Goal: Feedback & Contribution: Leave review/rating

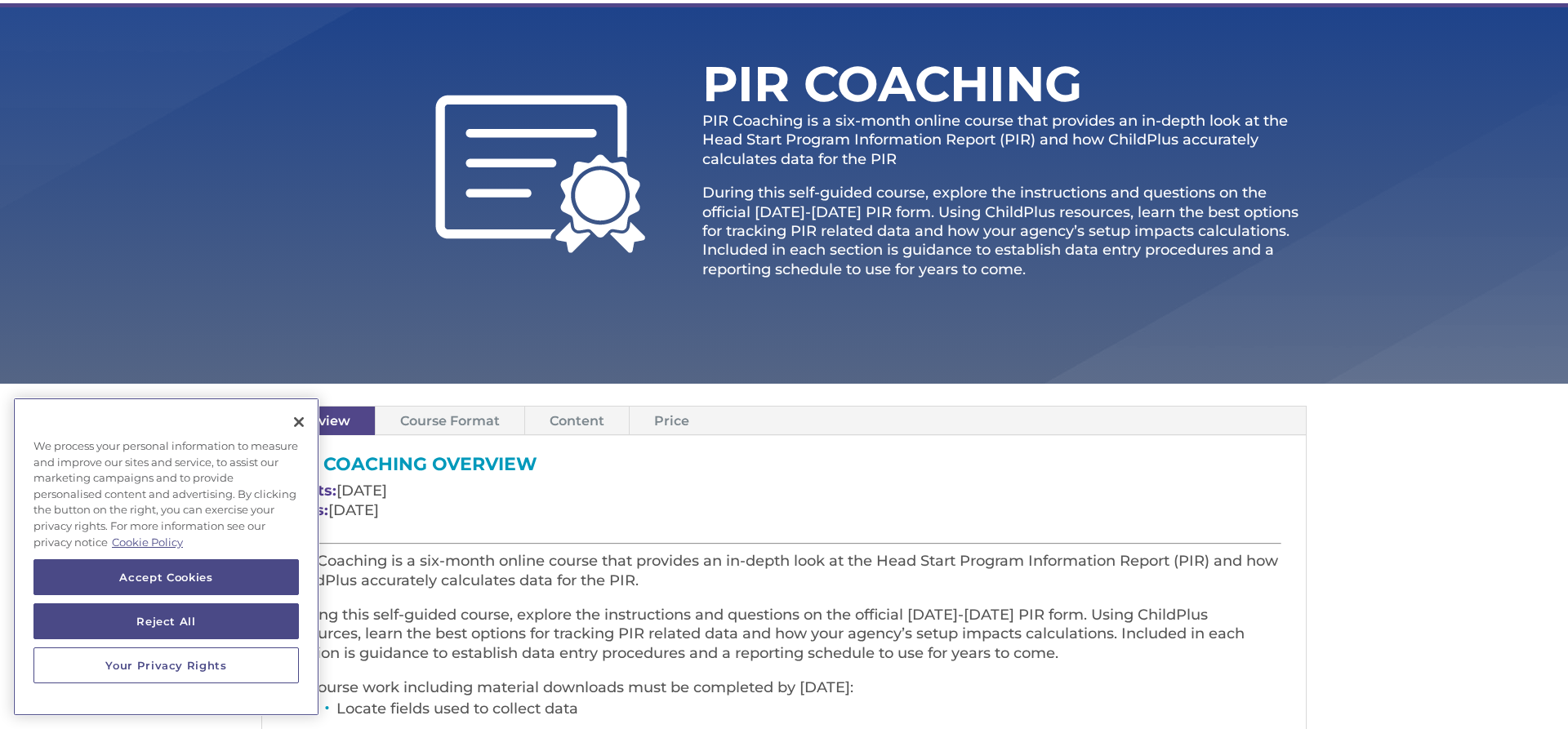
scroll to position [196, 0]
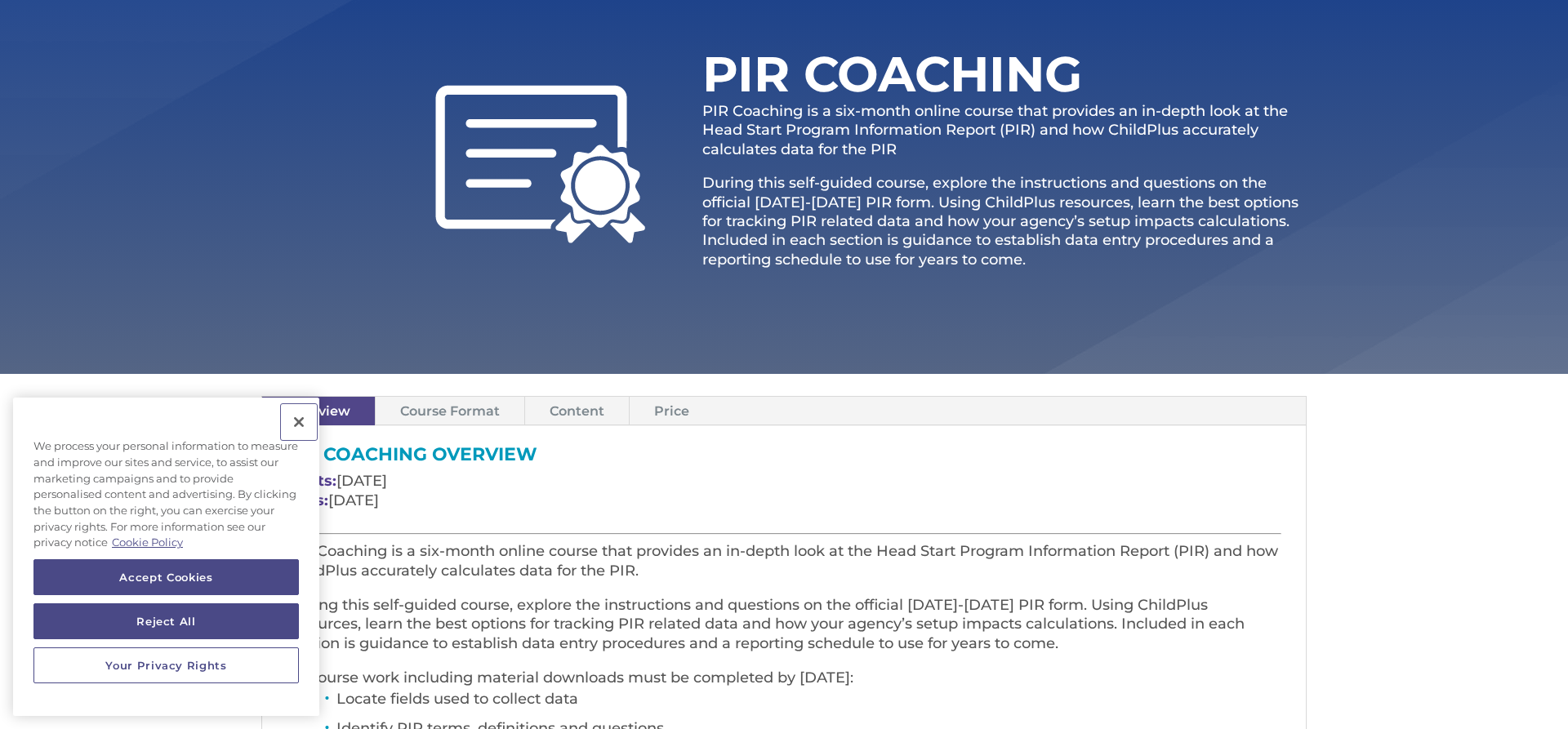
click at [287, 415] on button "Close" at bounding box center [299, 422] width 36 height 36
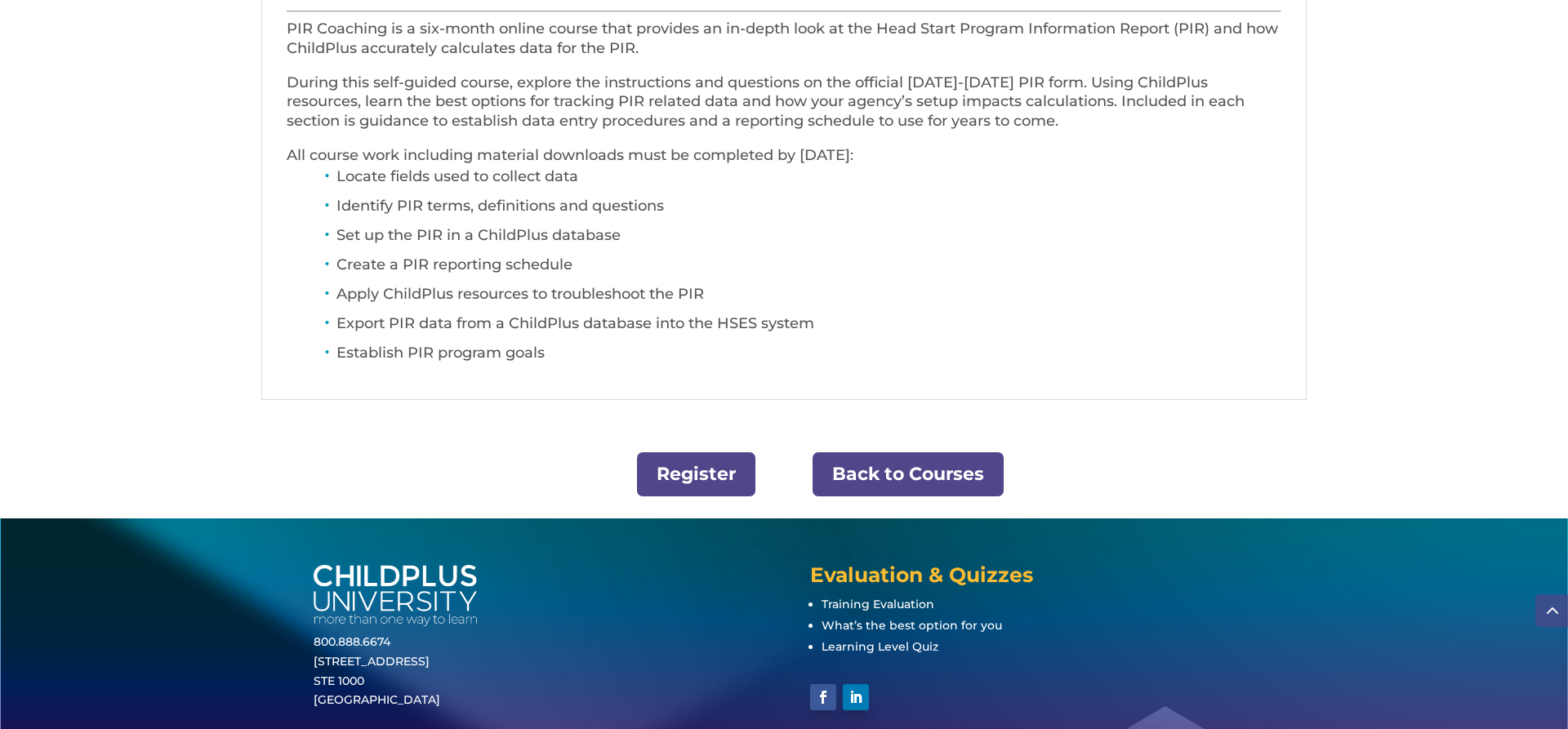
scroll to position [793, 0]
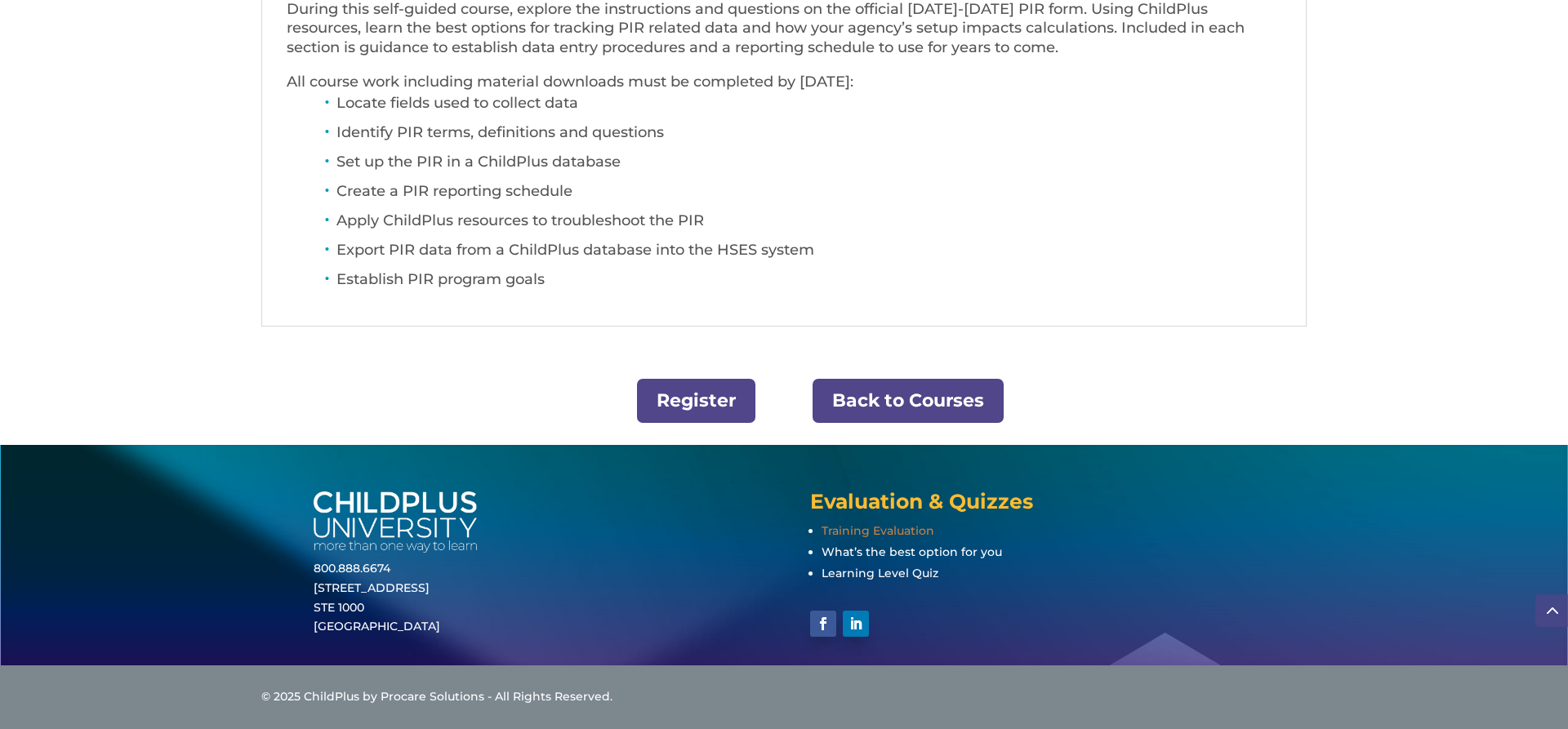
click at [885, 532] on span "Training Evaluation" at bounding box center [878, 530] width 113 height 15
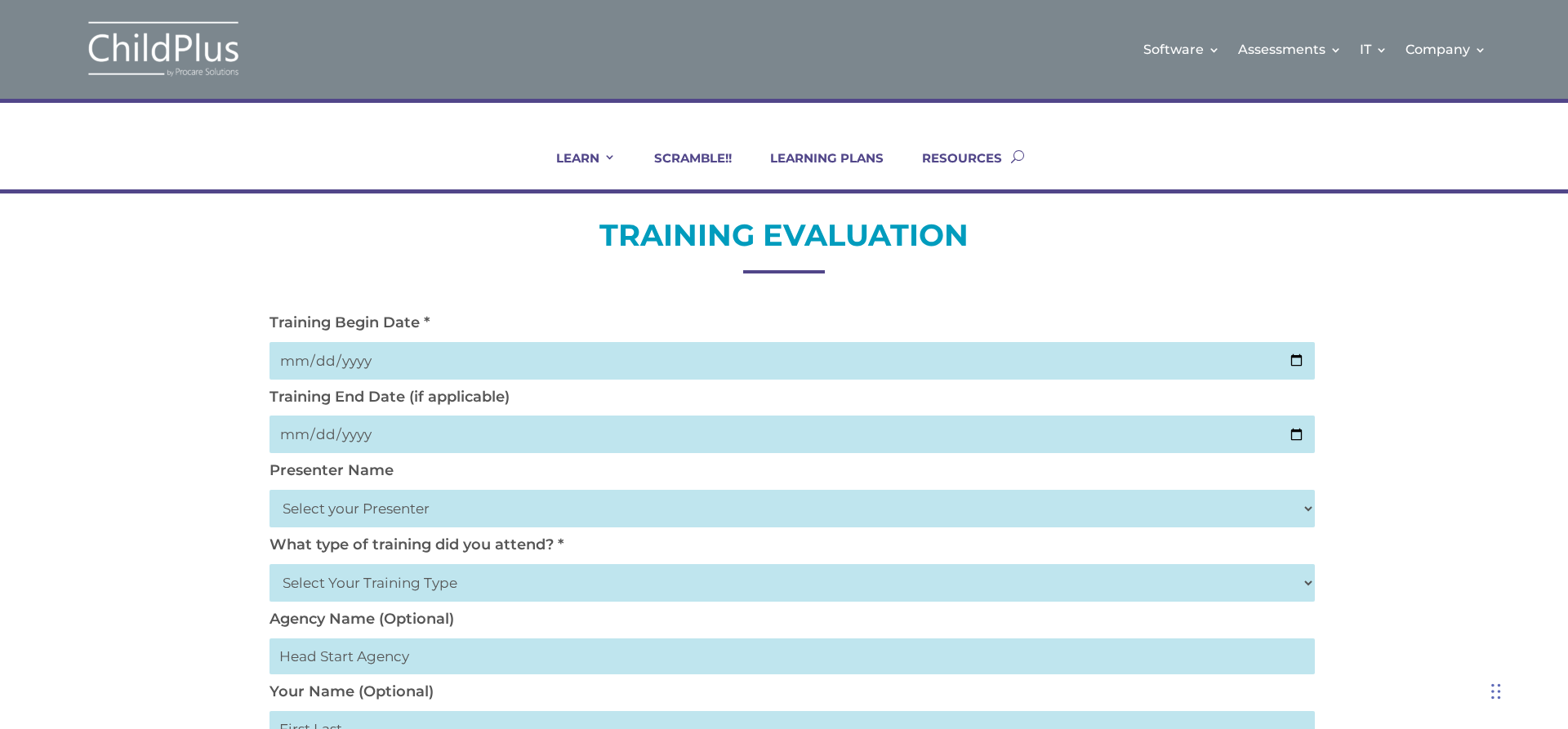
click at [1299, 361] on input "date" at bounding box center [791, 361] width 1045 height 37
type input "2025-10-06"
click at [408, 442] on input "date" at bounding box center [791, 434] width 1045 height 37
click at [1296, 435] on input "date" at bounding box center [791, 434] width 1045 height 37
type input "2025-10-06"
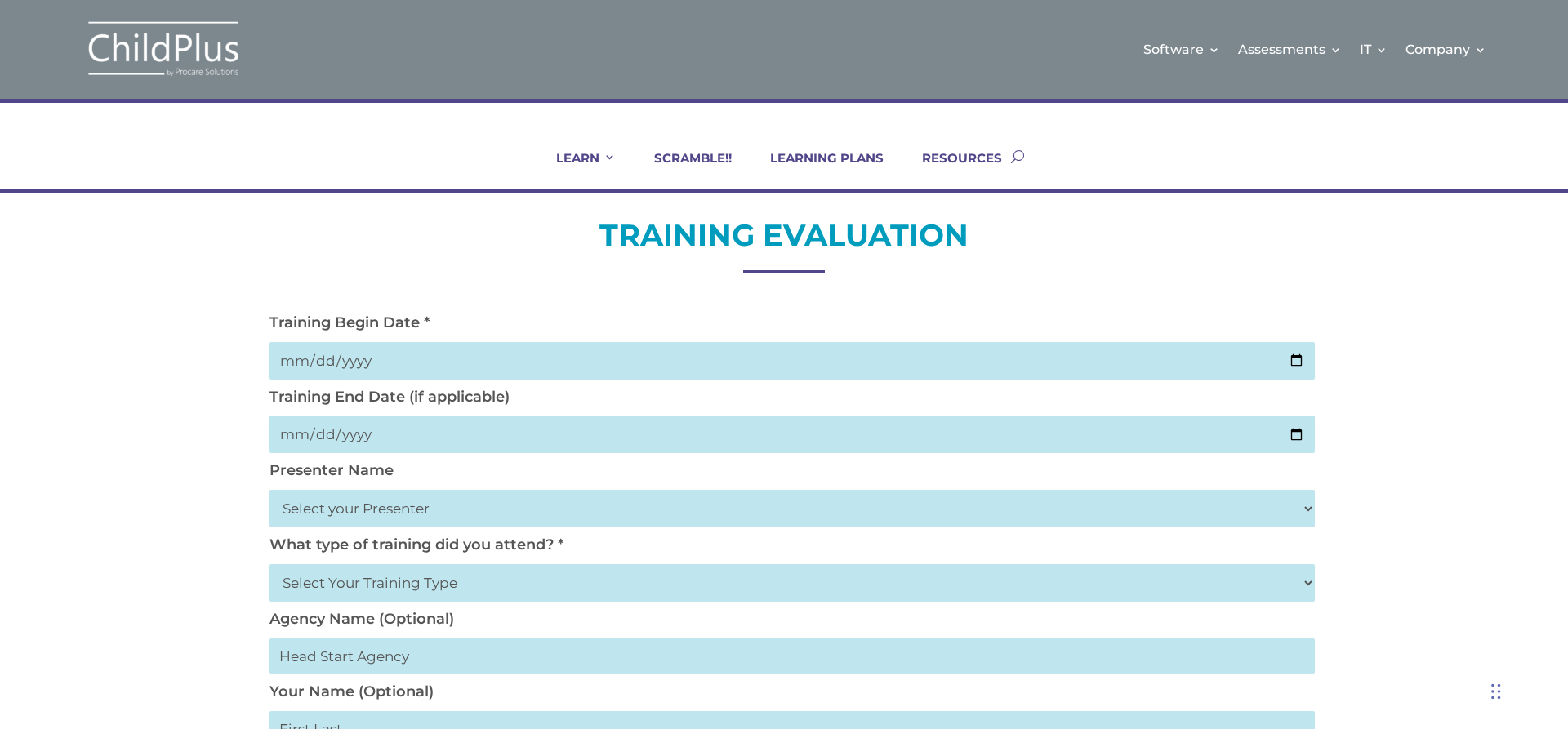
click at [1307, 510] on select "Select your Presenter Aaron Dickerson Amy Corkery Cindy Coats Danielle Hensley …" at bounding box center [791, 509] width 1045 height 37
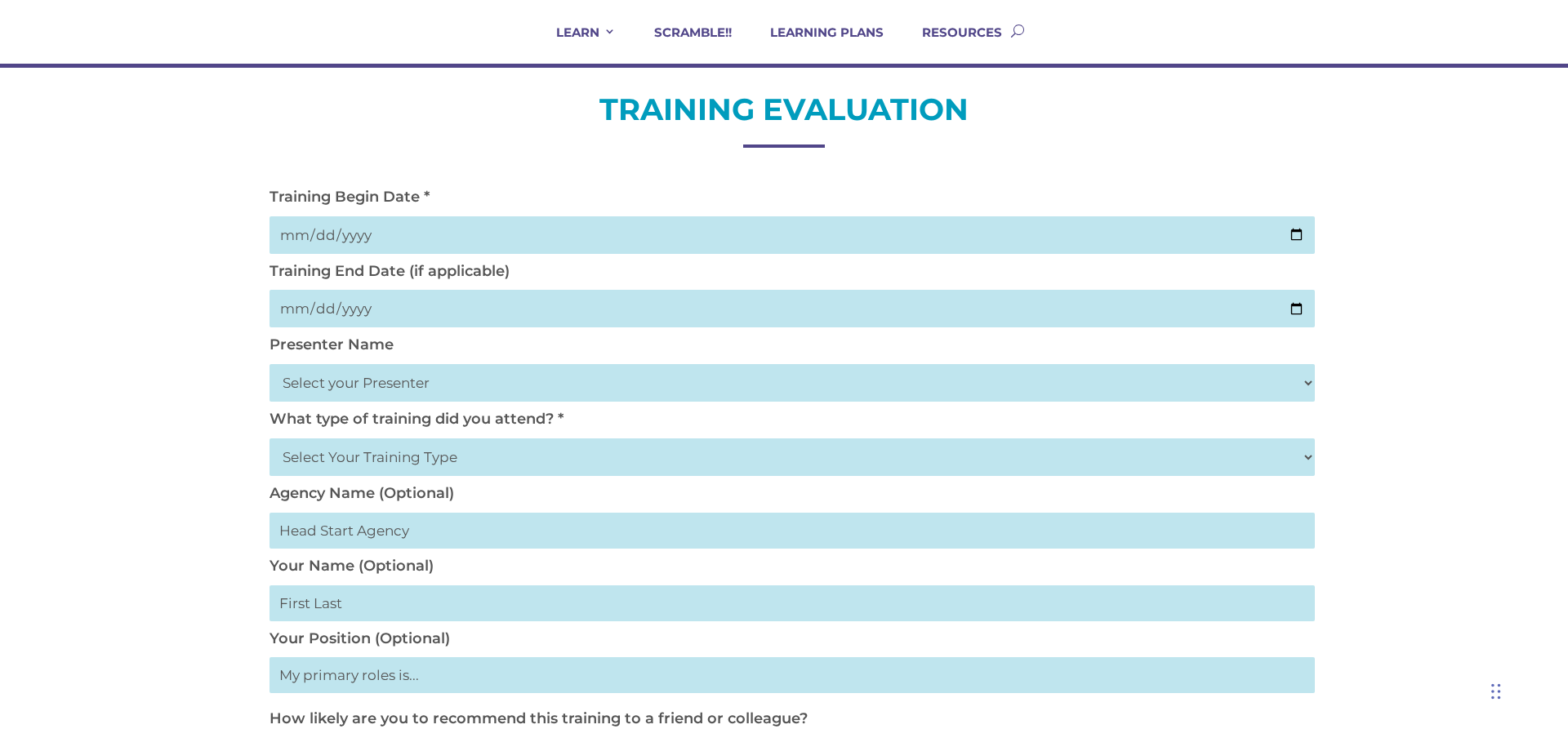
scroll to position [130, 0]
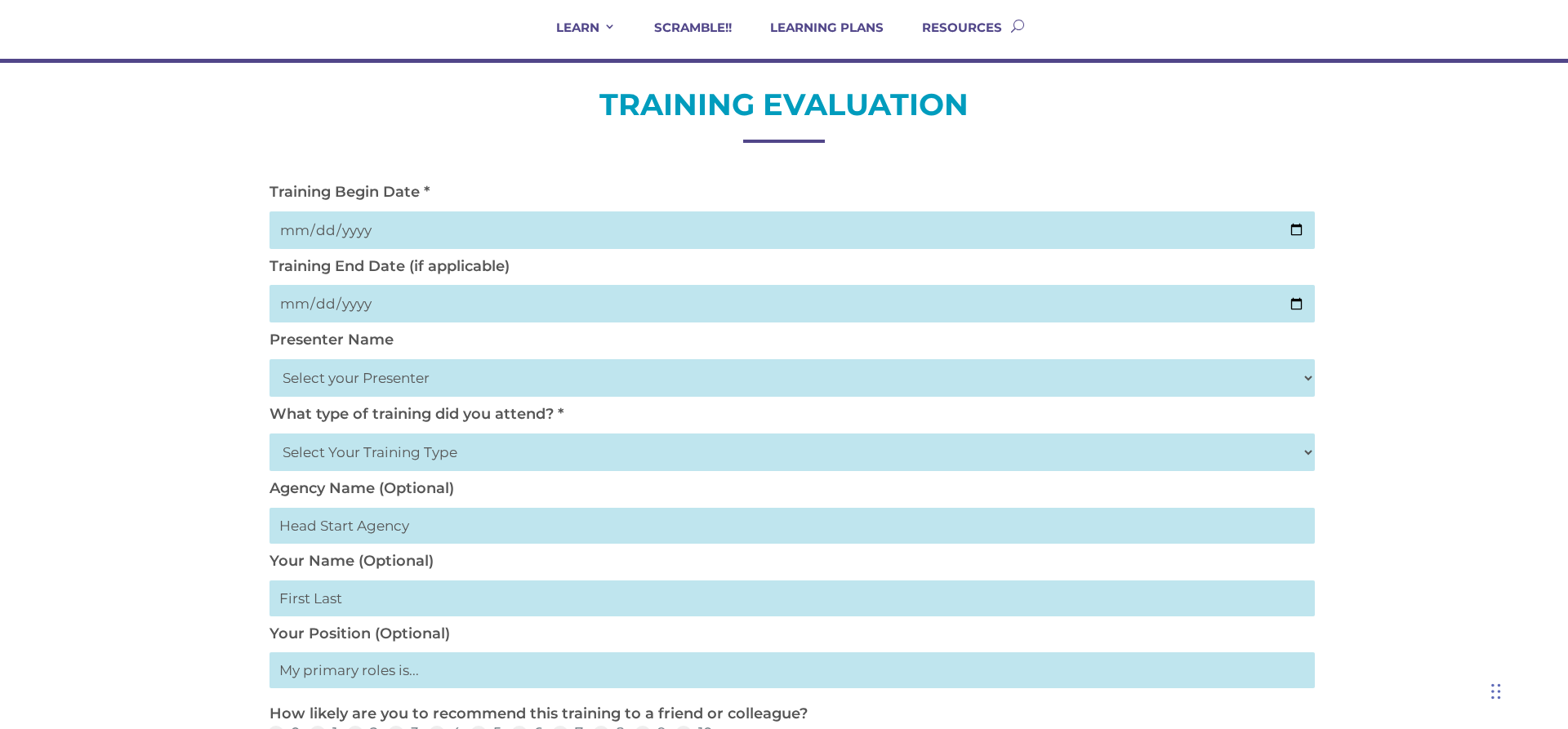
click at [1306, 454] on select "Select Your Training Type On-site (at your agency) Virtual Visit Live Group Web…" at bounding box center [791, 453] width 1045 height 37
select select "Virtual Visit"
click at [269, 434] on select "Select Your Training Type On-site (at your agency) Virtual Visit Live Group Web…" at bounding box center [791, 453] width 1045 height 37
click at [1308, 455] on select "Select Your Training Type On-site (at your agency) Virtual Visit Live Group Web…" at bounding box center [791, 453] width 1045 height 37
click at [269, 434] on select "Select Your Training Type On-site (at your agency) Virtual Visit Live Group Web…" at bounding box center [791, 453] width 1045 height 37
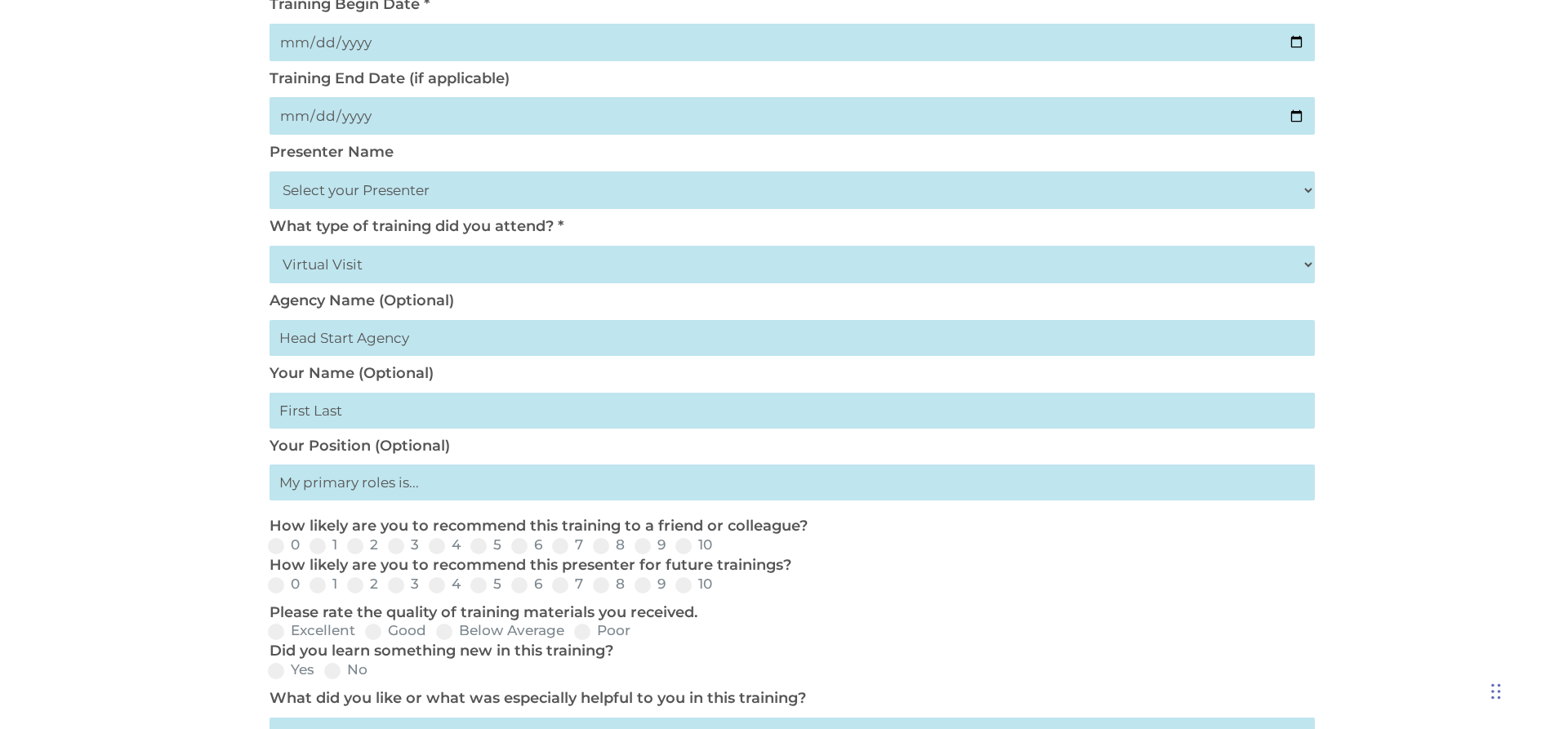
scroll to position [326, 0]
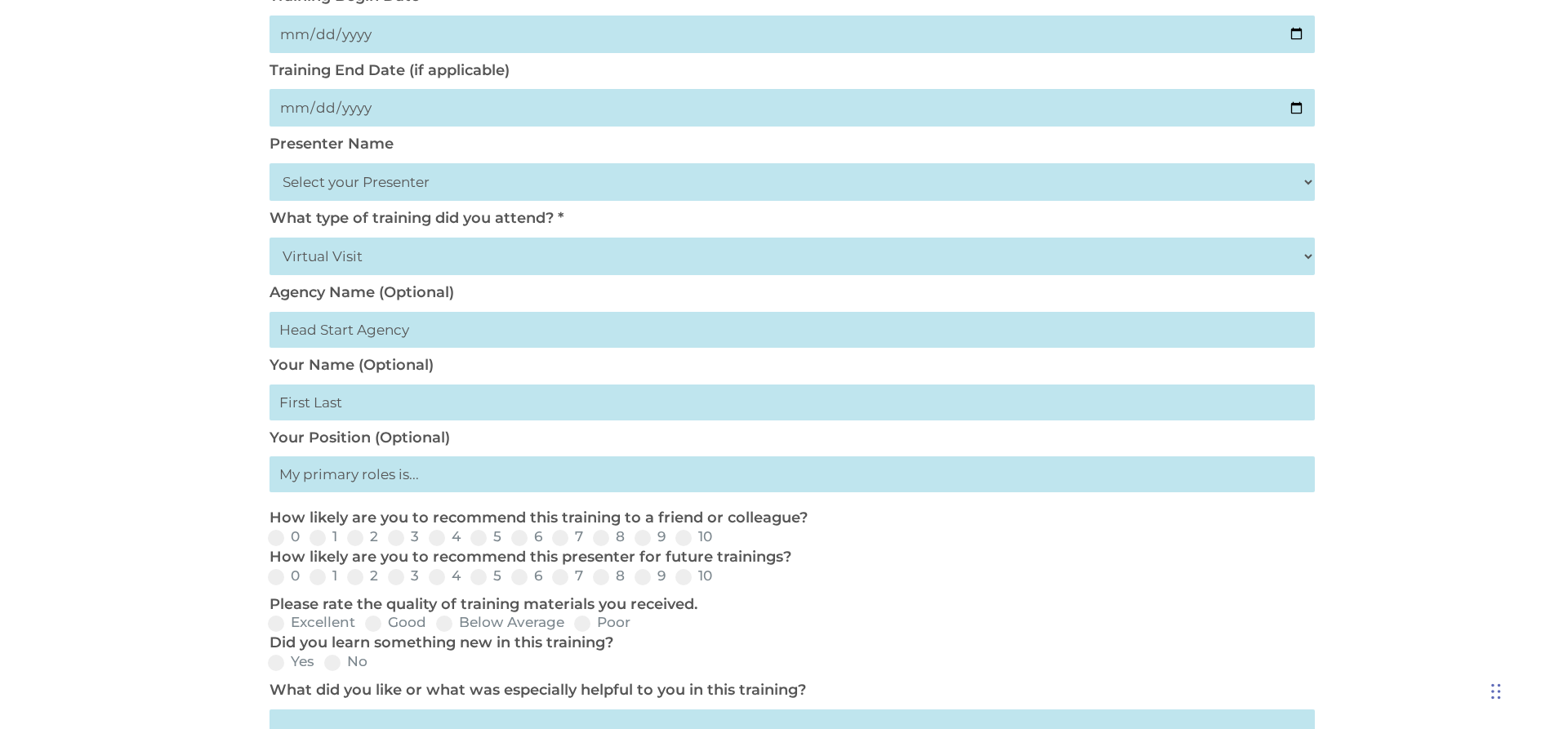
click at [1308, 186] on select "Select your Presenter Aaron Dickerson Amy Corkery Cindy Coats Danielle Hensley …" at bounding box center [791, 182] width 1045 height 37
select select "Nickerson, Trecia"
click at [269, 164] on select "Select your Presenter Aaron Dickerson Amy Corkery Cindy Coats Danielle Hensley …" at bounding box center [791, 182] width 1045 height 37
click at [685, 539] on span at bounding box center [683, 538] width 17 height 17
click at [720, 539] on input "10" at bounding box center [725, 543] width 11 height 11
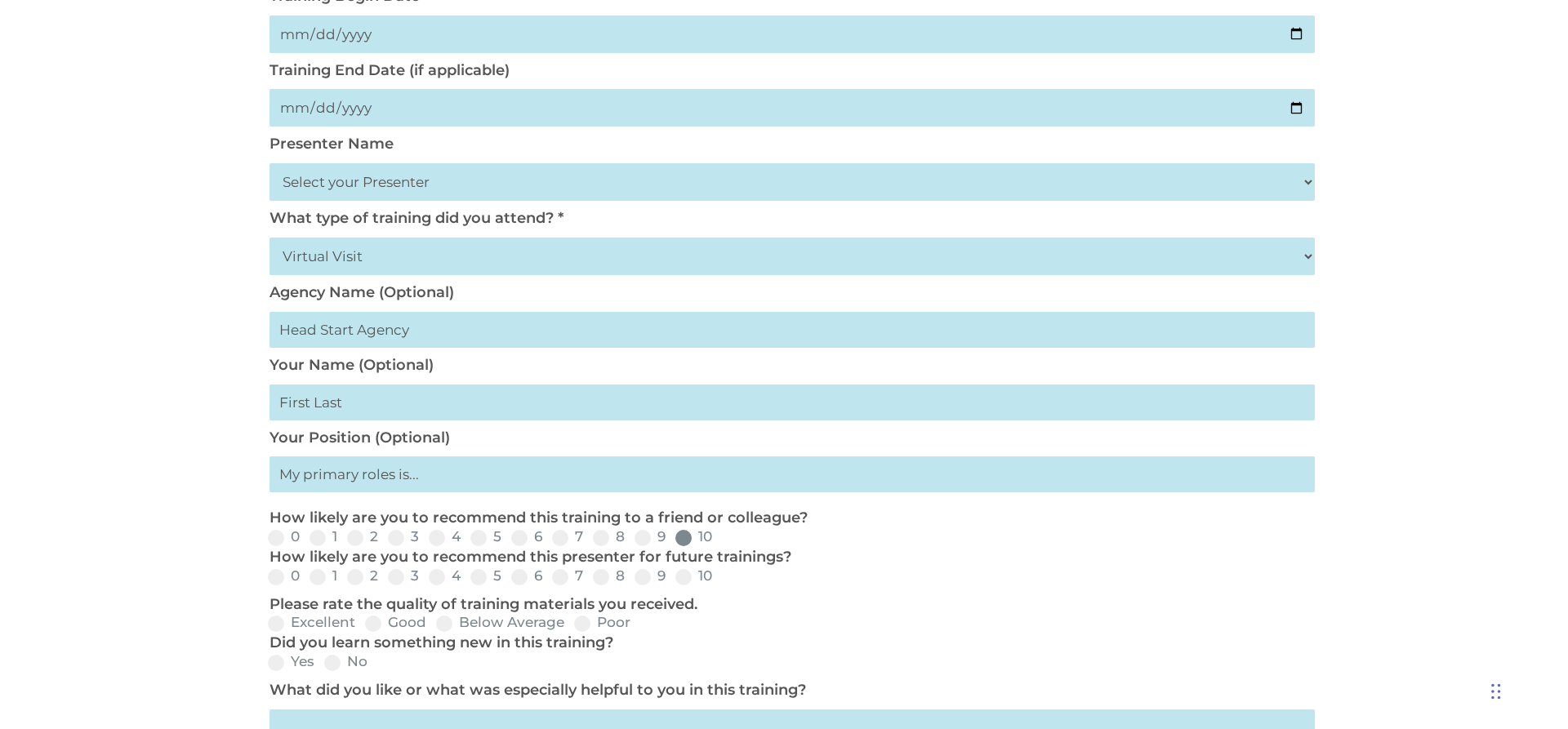
radio input "true"
click at [685, 577] on span at bounding box center [683, 577] width 17 height 17
click at [720, 577] on input "10" at bounding box center [725, 582] width 11 height 11
radio input "true"
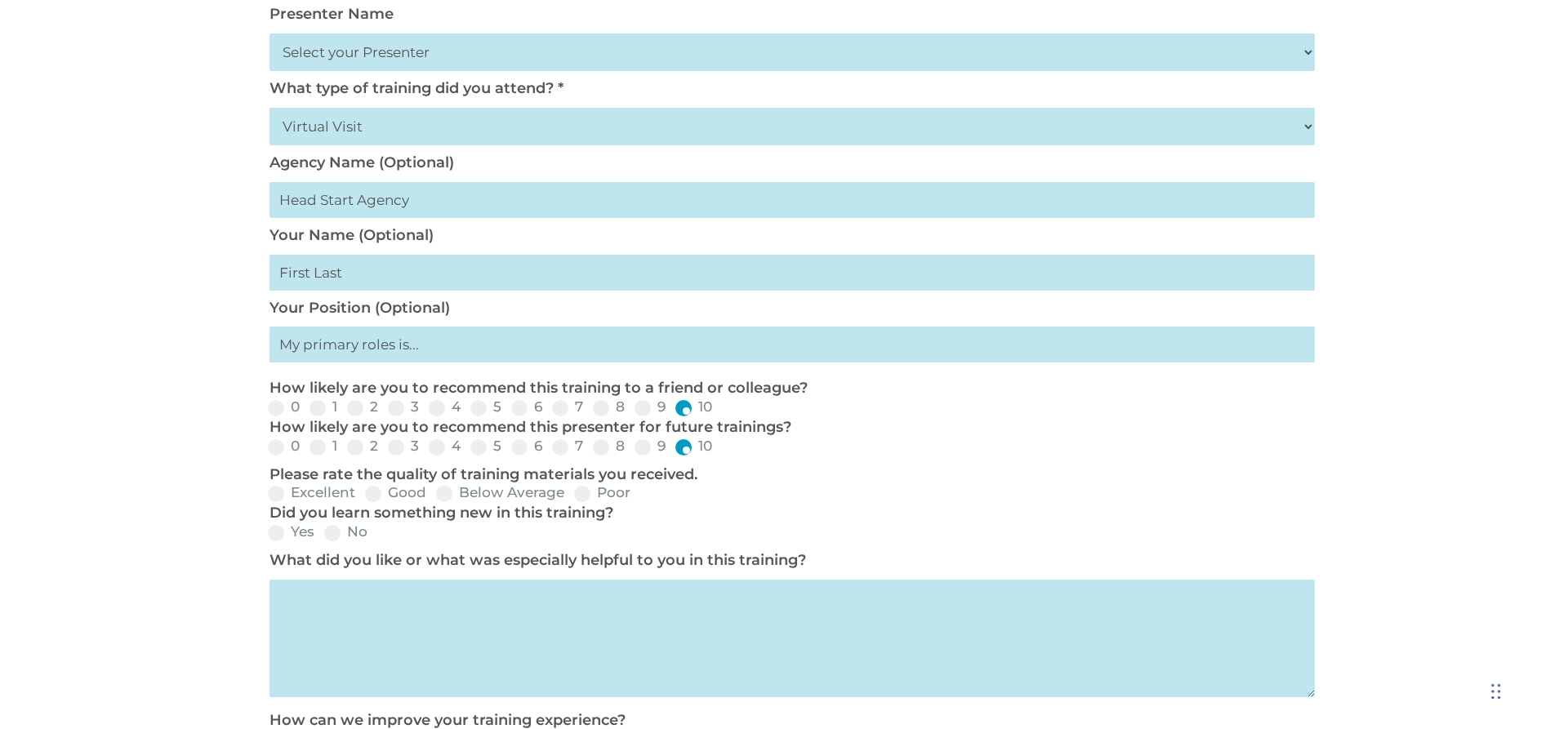
scroll to position [458, 0]
click at [376, 494] on span at bounding box center [373, 493] width 17 height 17
click at [435, 494] on input "Good" at bounding box center [440, 499] width 11 height 11
radio input "true"
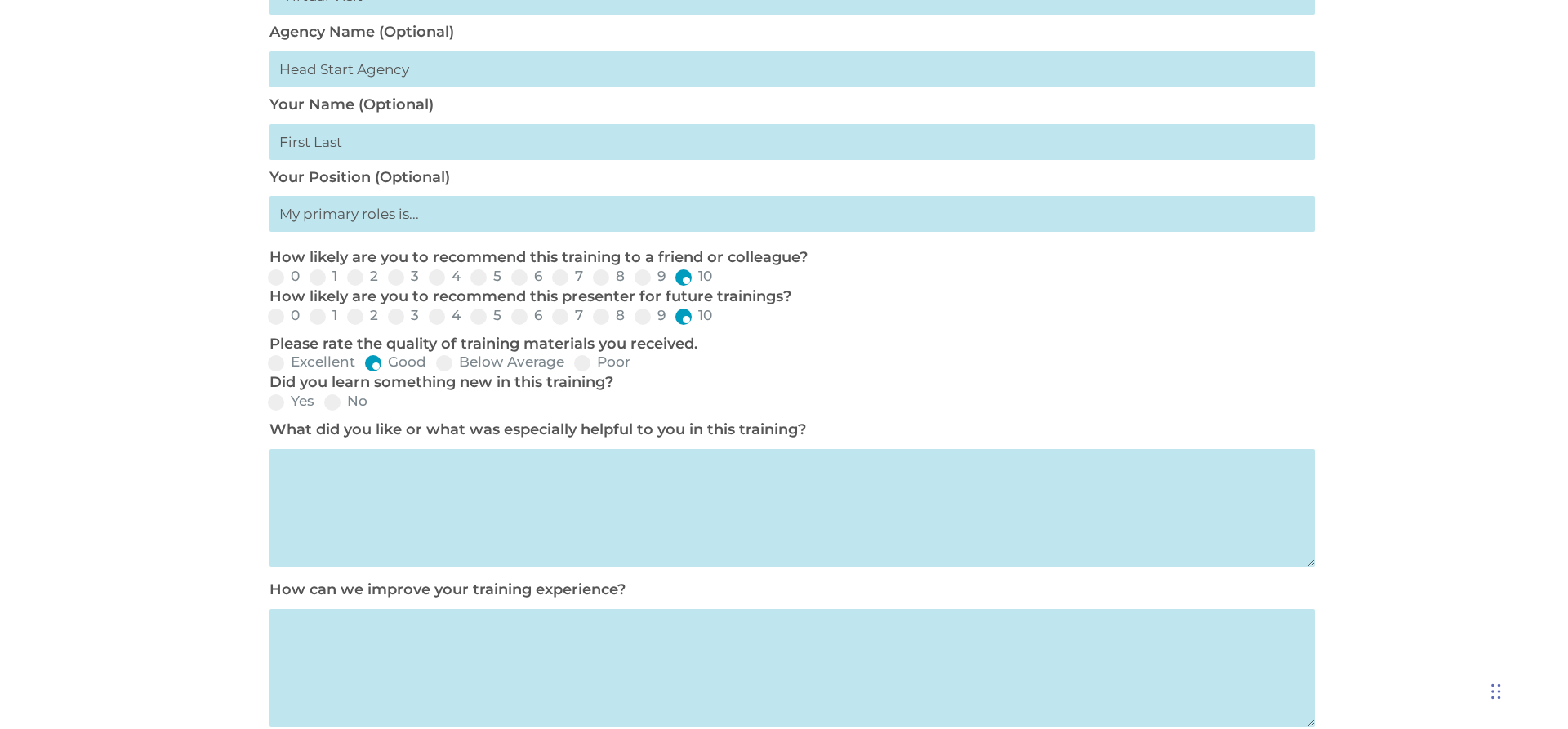
scroll to position [588, 0]
click at [277, 404] on span at bounding box center [275, 402] width 17 height 17
click at [322, 404] on input "Yes" at bounding box center [327, 407] width 11 height 11
radio input "true"
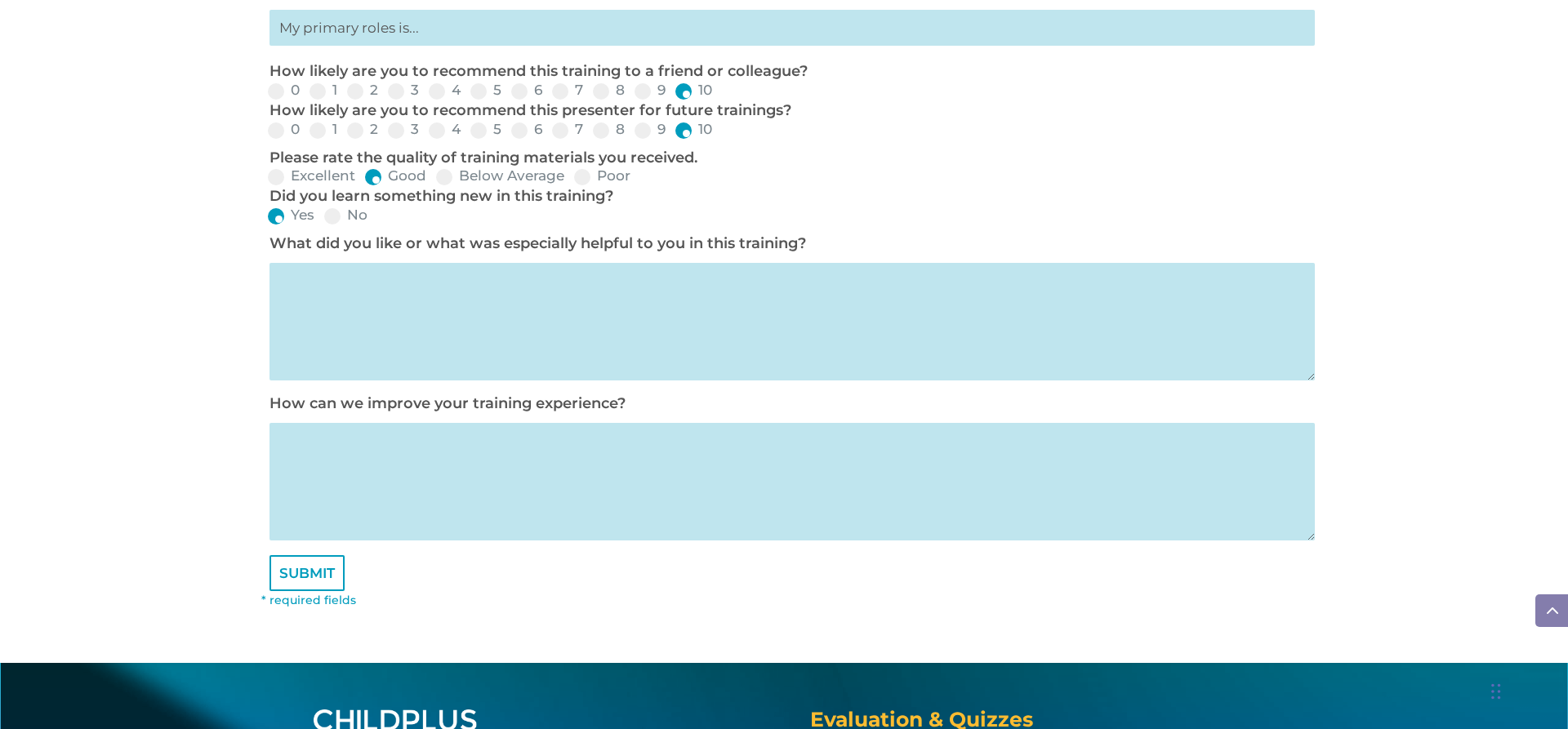
scroll to position [784, 0]
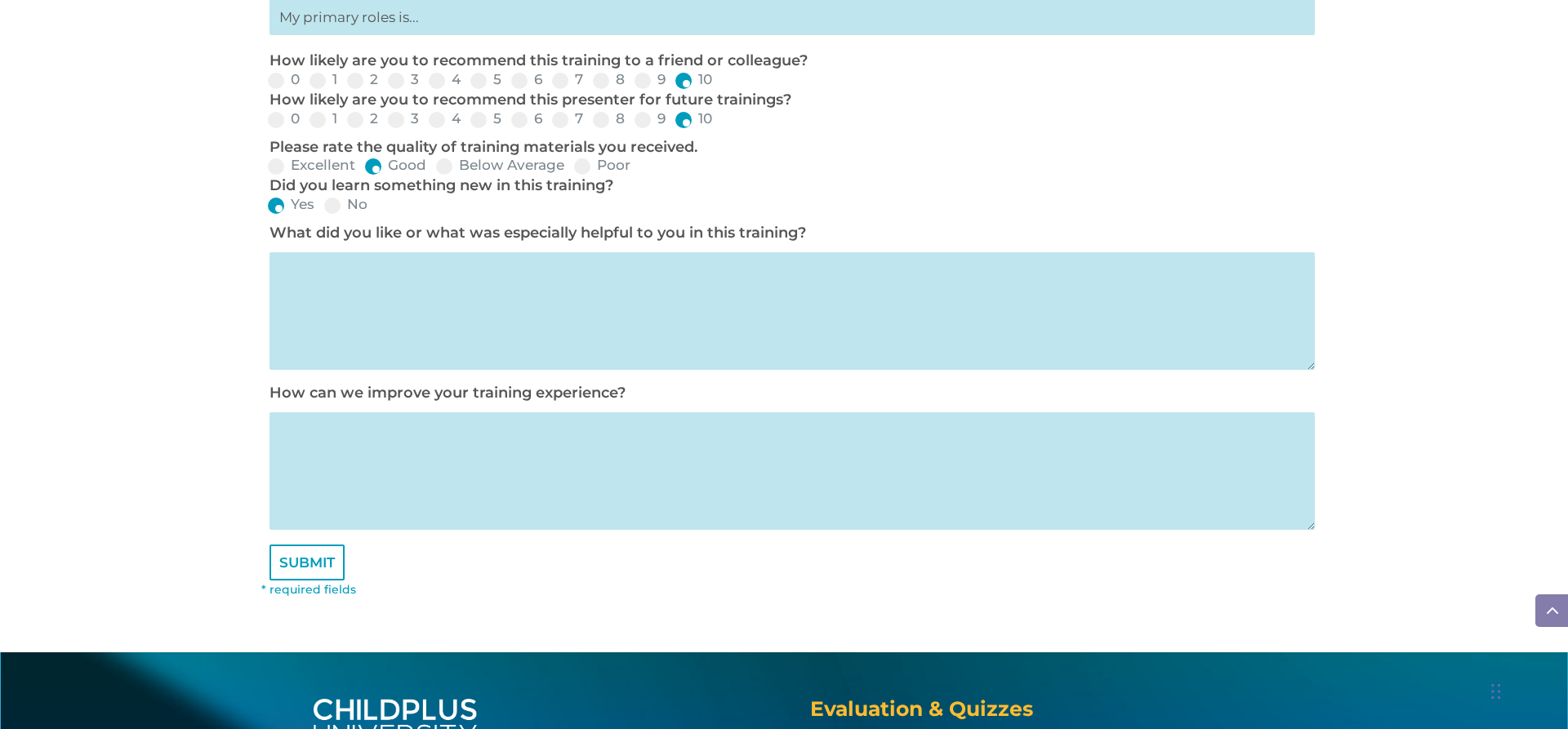
click at [466, 293] on textarea at bounding box center [791, 312] width 1045 height 118
type textarea "Very detailed explanations"
click at [395, 440] on textarea at bounding box center [791, 471] width 1045 height 118
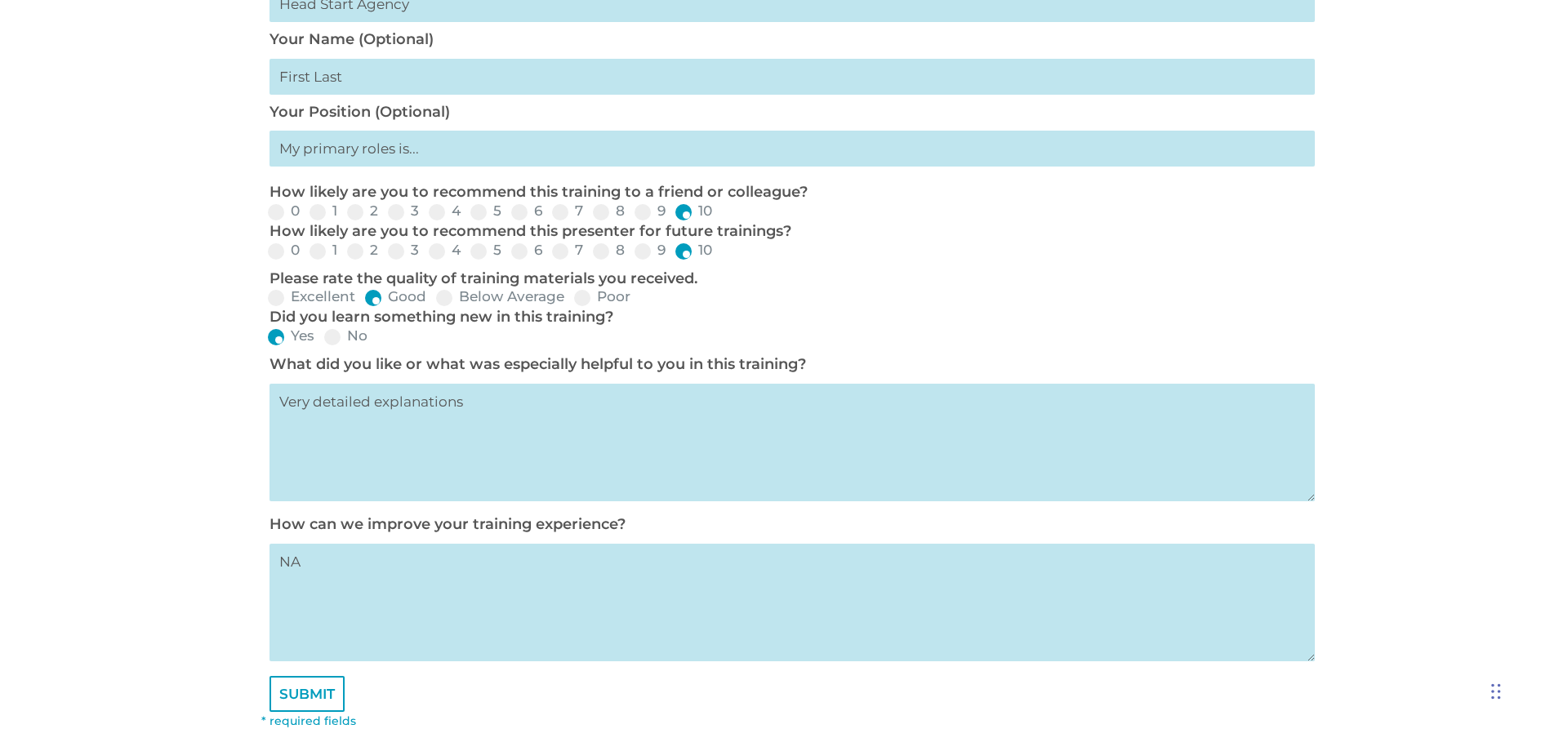
scroll to position [654, 0]
type textarea "NA"
click at [302, 680] on input "SUBMIT" at bounding box center [307, 693] width 75 height 36
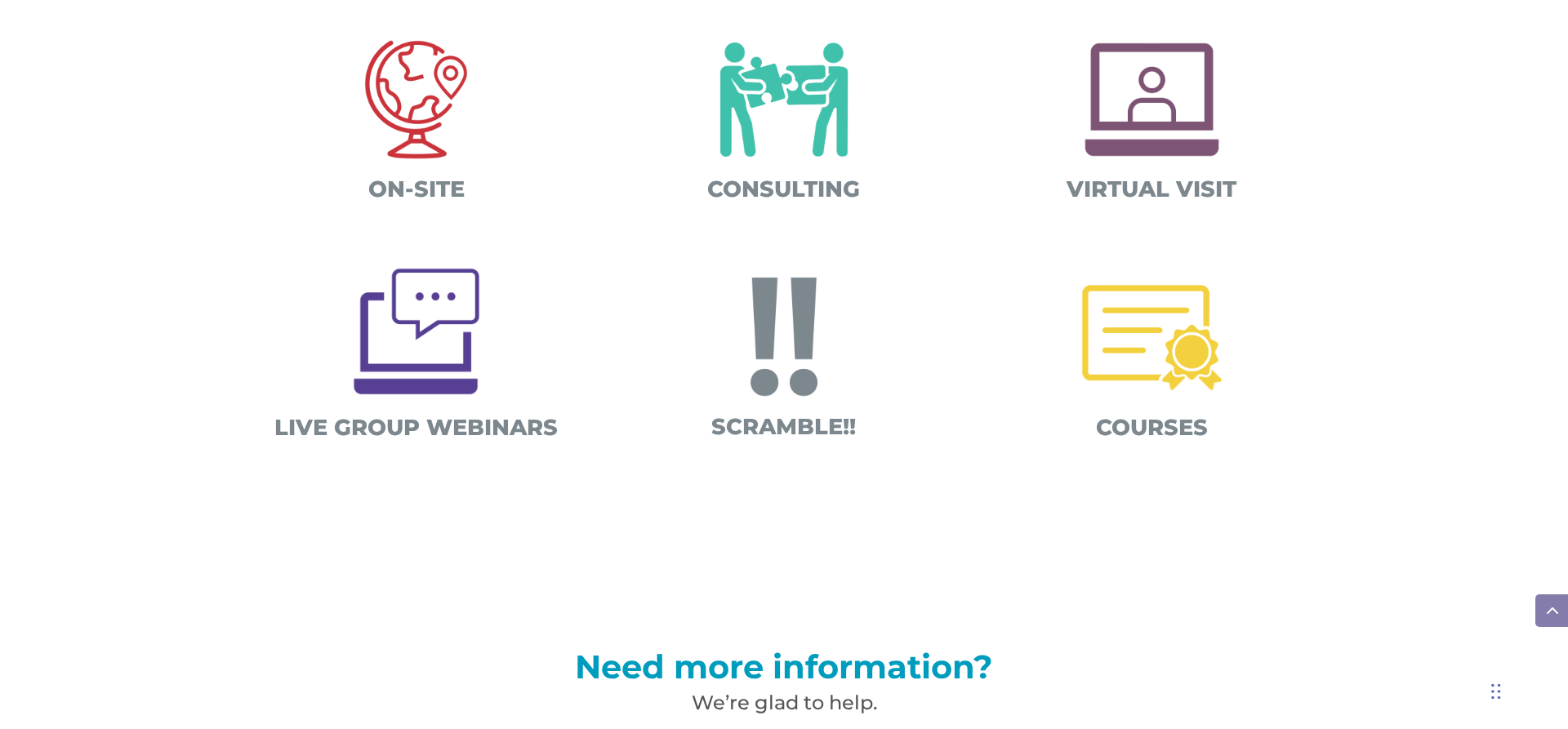
scroll to position [654, 0]
